Goal: Task Accomplishment & Management: Use online tool/utility

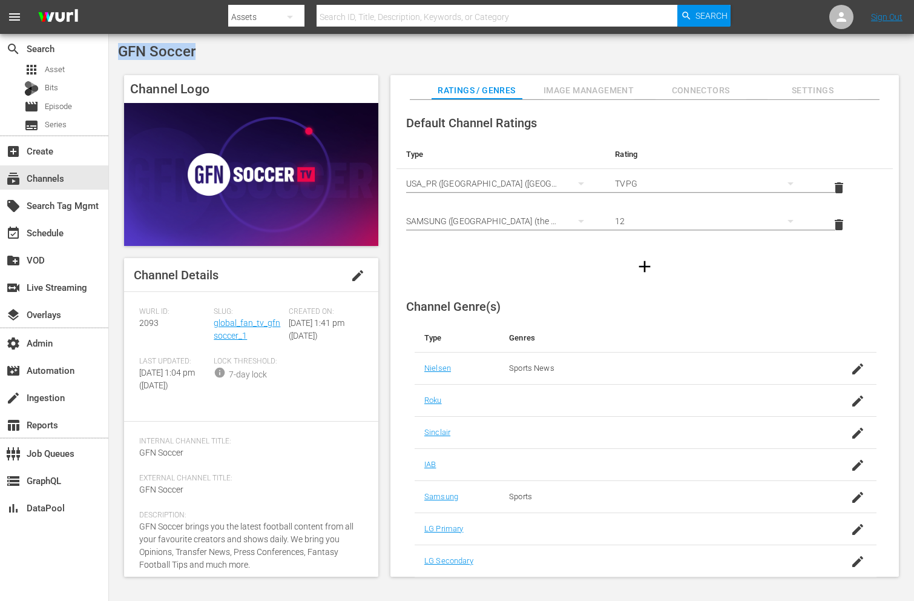
drag, startPoint x: 215, startPoint y: 49, endPoint x: 119, endPoint y: 50, distance: 96.3
click at [119, 50] on div "GFN Soccer" at bounding box center [511, 51] width 787 height 17
copy span "GFN Soccer"
drag, startPoint x: 252, startPoint y: 342, endPoint x: 212, endPoint y: 321, distance: 45.2
click at [214, 321] on div "Slug: global_fan_tv_gfnsoccer_1" at bounding box center [251, 332] width 74 height 50
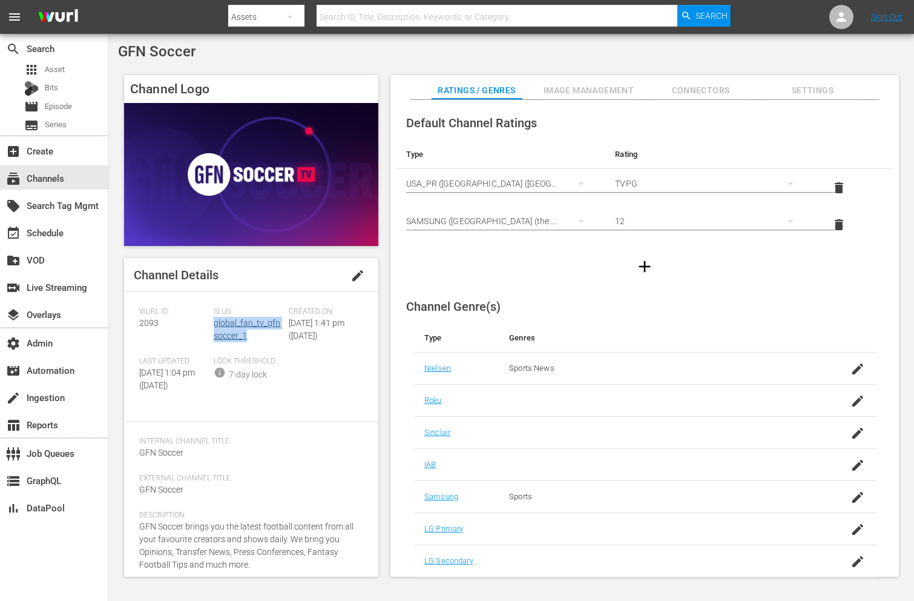
copy link "global_fan_tv_gfnsoccer_1"
click at [150, 324] on span "2093" at bounding box center [148, 323] width 19 height 10
copy span "2093"
click at [441, 361] on td "Nielsen" at bounding box center [457, 368] width 85 height 32
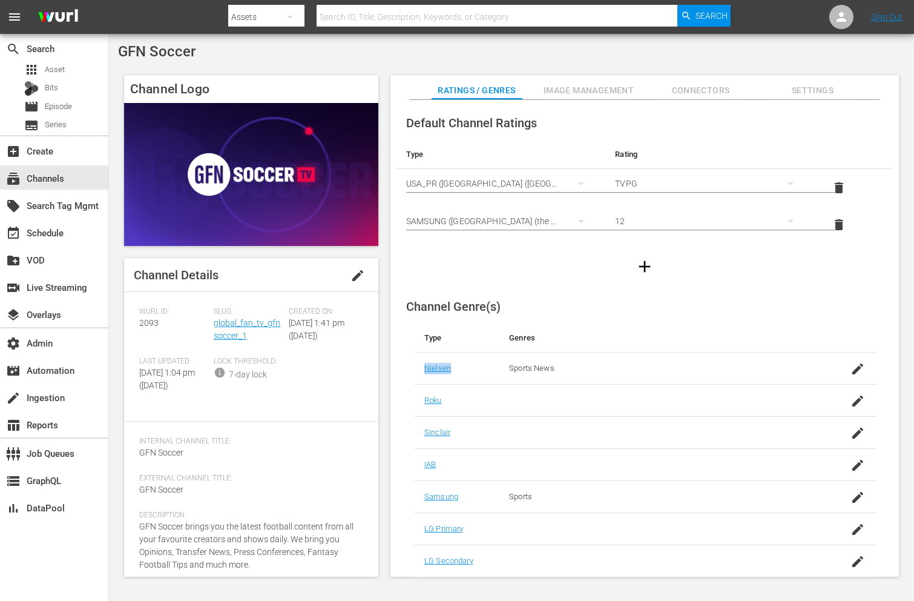
click at [441, 362] on td "Nielsen" at bounding box center [457, 368] width 85 height 32
click at [441, 366] on link "Nielsen" at bounding box center [437, 367] width 27 height 9
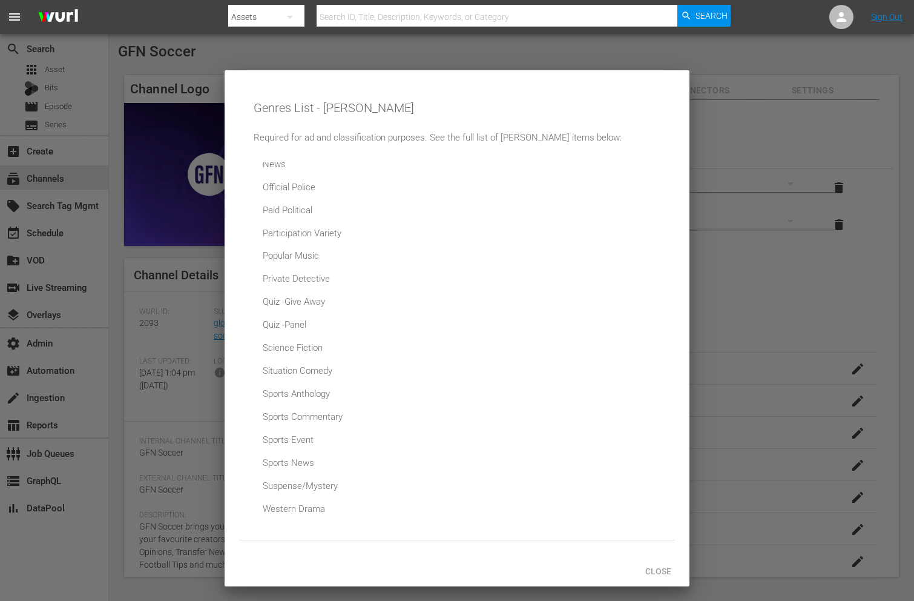
scroll to position [460, 0]
click at [656, 570] on span "Close" at bounding box center [658, 571] width 45 height 10
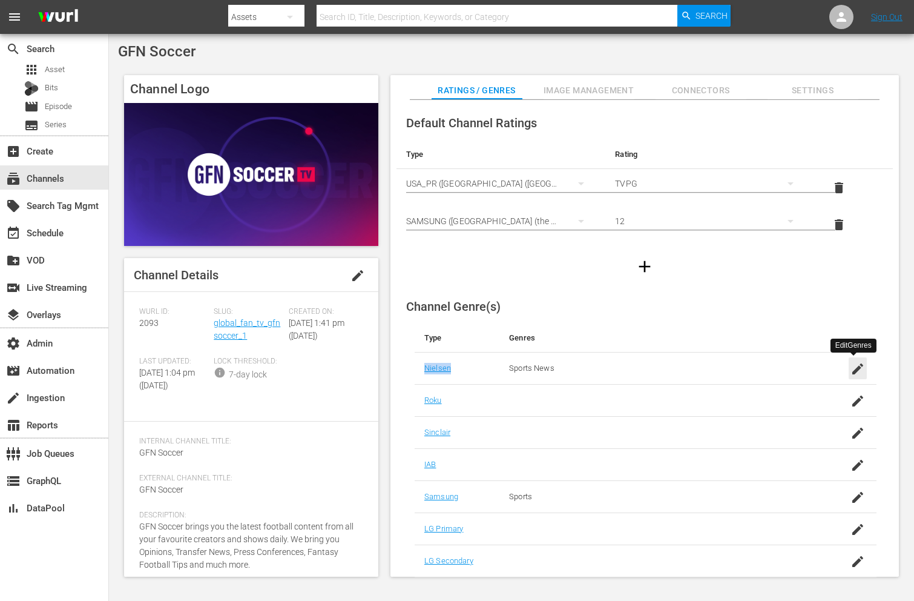
click at [851, 364] on icon "button" at bounding box center [858, 368] width 15 height 15
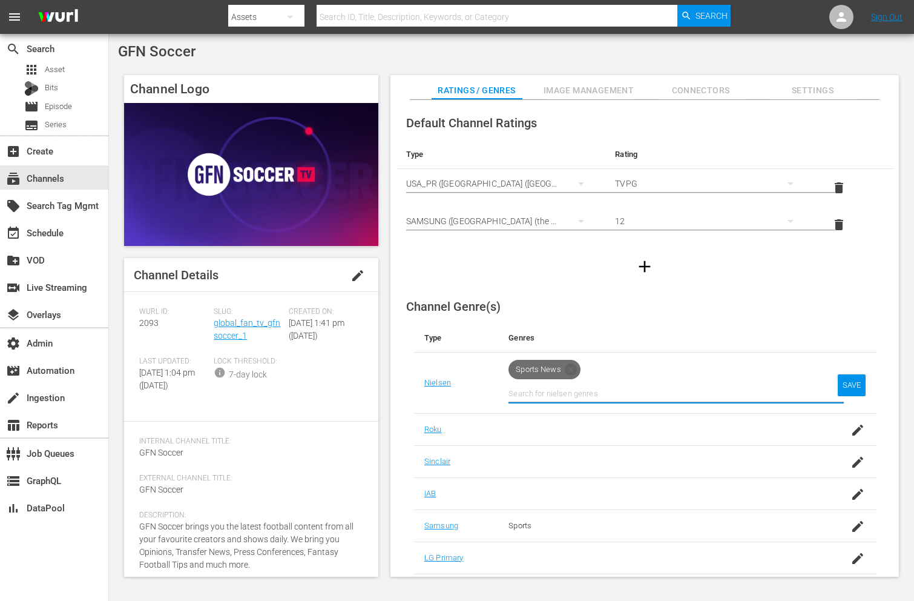
type input "d"
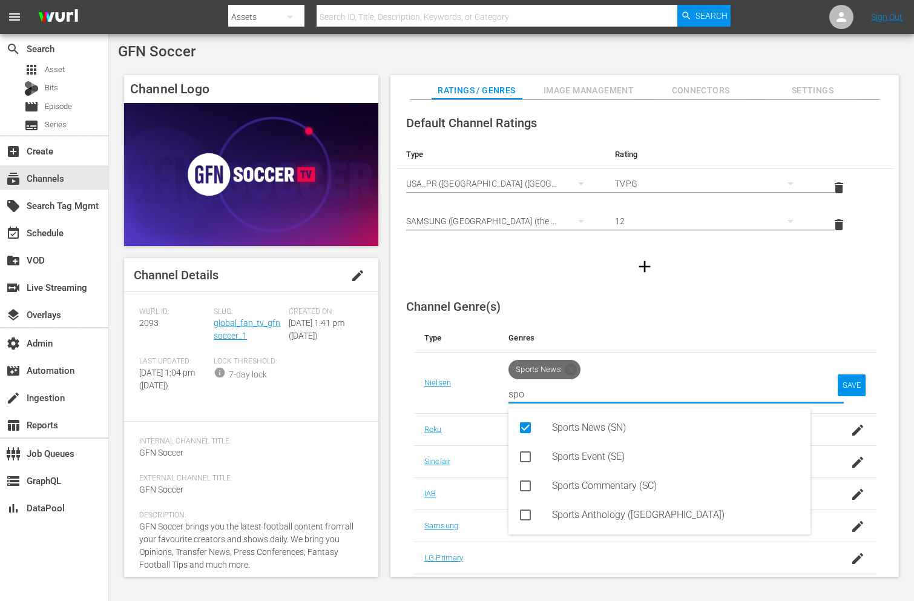
type input "spo"
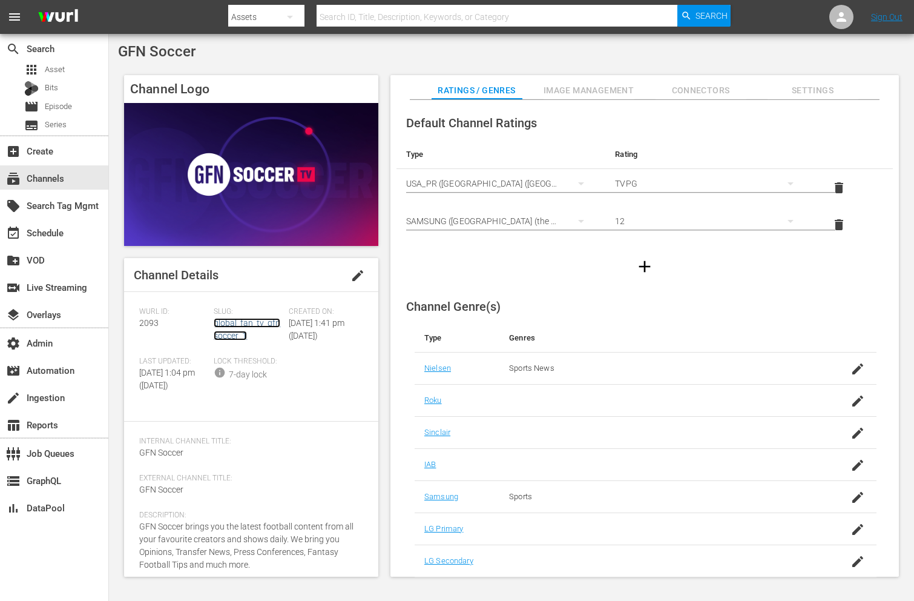
click at [246, 326] on link "global_fan_tv_gfnsoccer_1" at bounding box center [247, 329] width 67 height 22
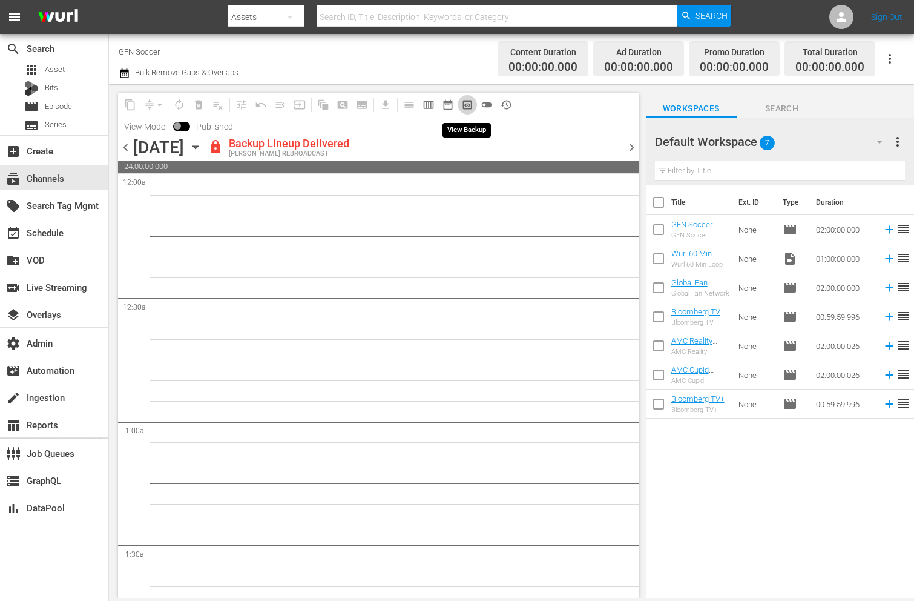
click at [464, 105] on span "preview_outlined" at bounding box center [467, 105] width 12 height 12
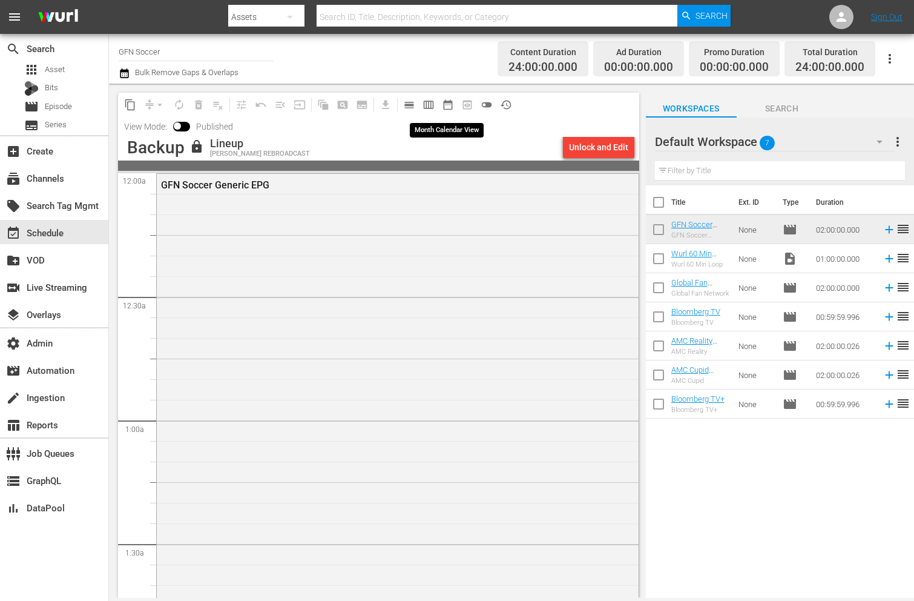
click at [446, 106] on span "date_range_outlined" at bounding box center [448, 105] width 12 height 12
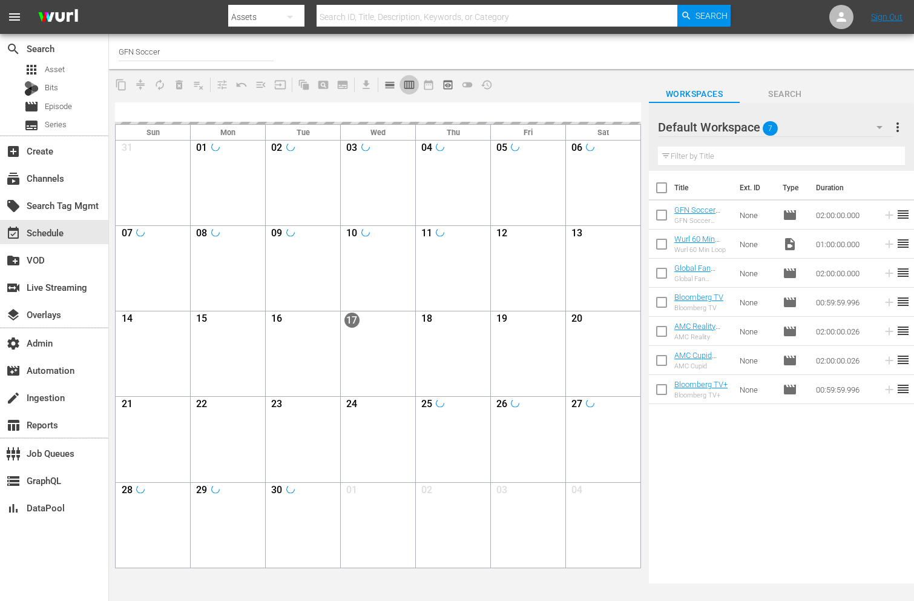
click at [405, 84] on span "calendar_view_week_outlined" at bounding box center [409, 85] width 12 height 12
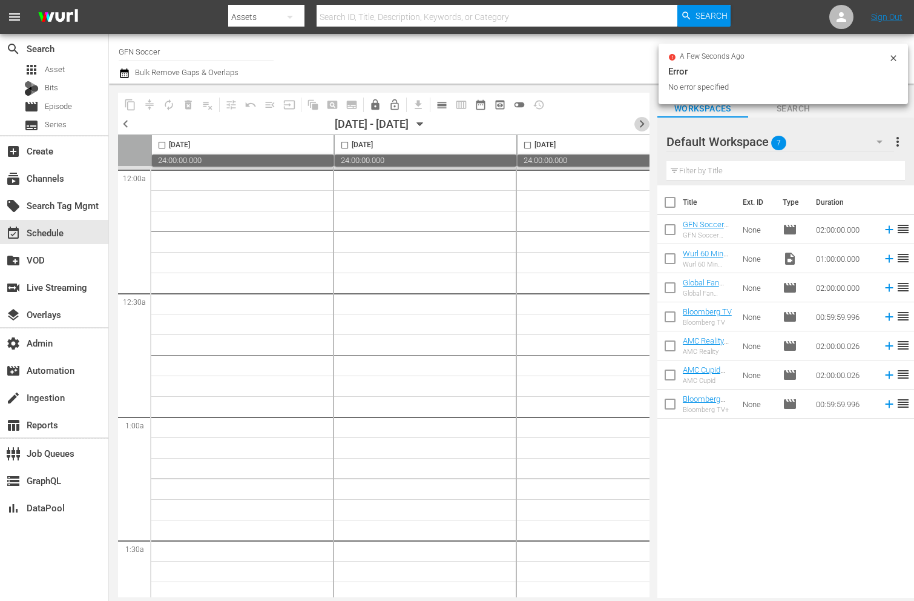
click at [640, 127] on span "chevron_right" at bounding box center [641, 123] width 15 height 15
